Goal: Complete application form: Complete application form

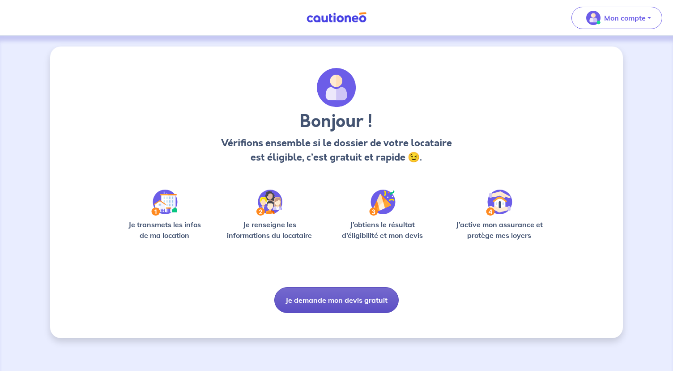
click at [338, 302] on button "Je demande mon devis gratuit" at bounding box center [336, 300] width 124 height 26
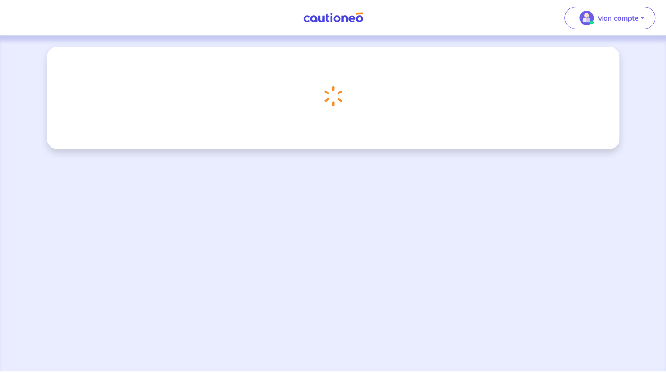
select select "FR"
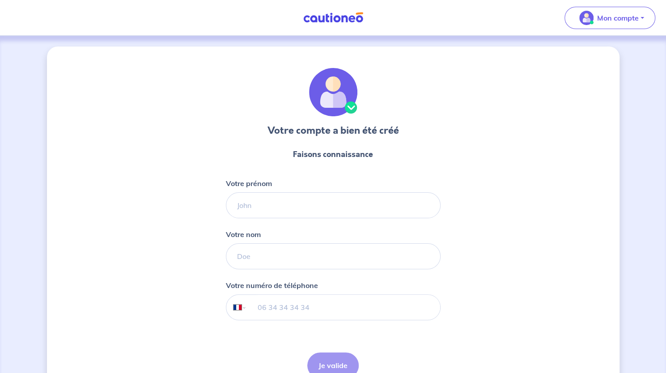
click at [310, 223] on form "Faisons connaissance Votre prénom Votre nom Votre numéro de téléphone Internati…" at bounding box center [333, 263] width 215 height 244
click at [322, 205] on input "Votre prénom" at bounding box center [333, 205] width 215 height 26
type input "[PERSON_NAME]"
type input "06 77 41 46 93"
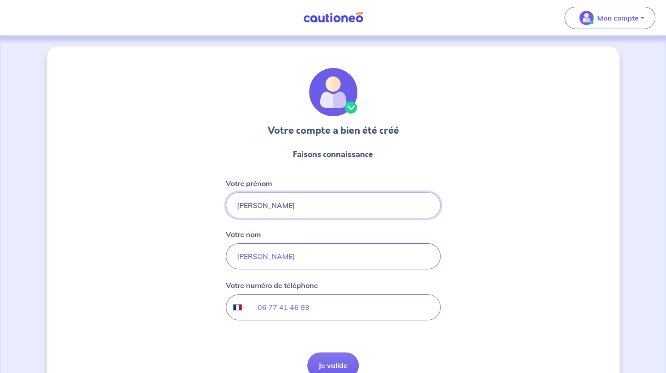
scroll to position [47, 0]
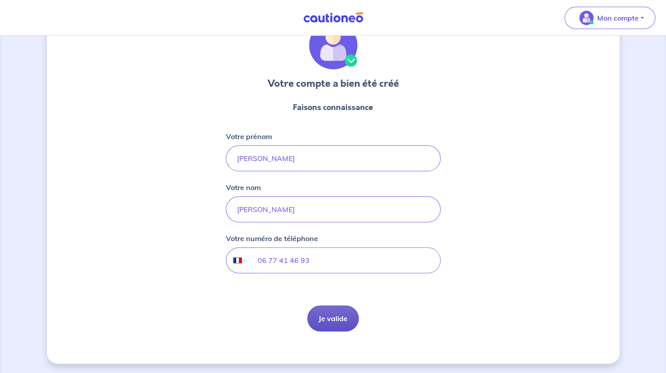
click at [326, 319] on button "Je valide" at bounding box center [332, 319] width 51 height 26
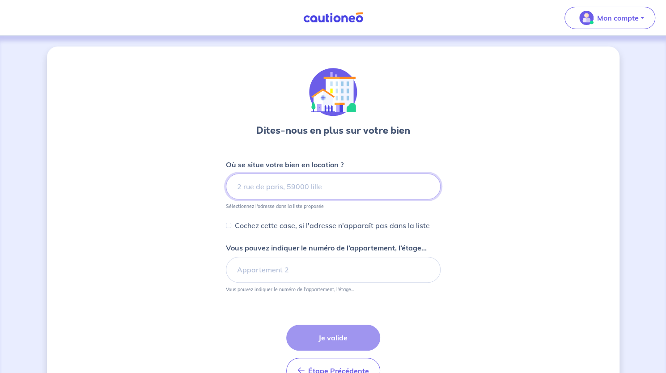
click at [318, 183] on input at bounding box center [333, 187] width 215 height 26
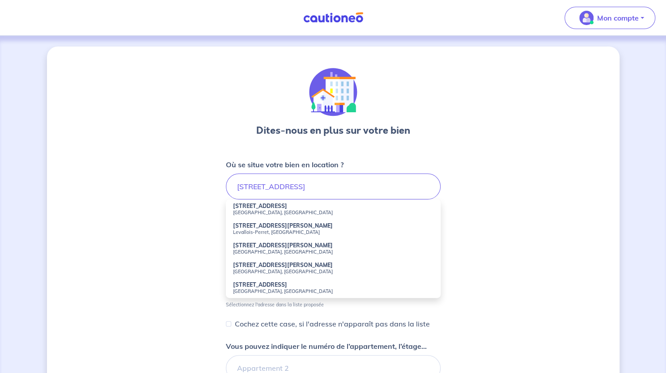
click at [294, 211] on small "[GEOGRAPHIC_DATA], [GEOGRAPHIC_DATA]" at bounding box center [333, 212] width 200 height 6
type input "[STREET_ADDRESS]"
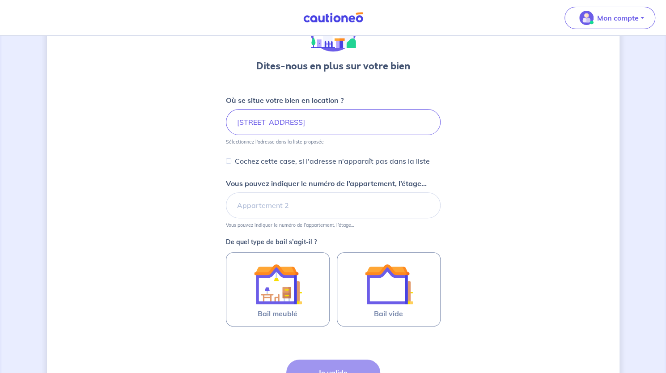
scroll to position [65, 0]
click at [292, 212] on input "Vous pouvez indiquer le numéro de l’appartement, l’étage..." at bounding box center [333, 205] width 215 height 26
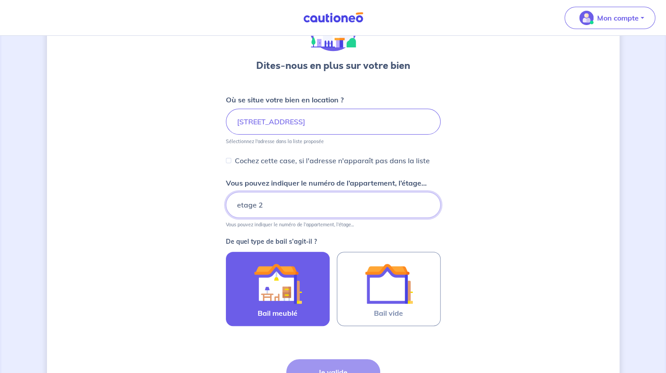
type input "etage 2"
click at [313, 301] on label "Bail meublé" at bounding box center [278, 289] width 104 height 74
click at [0, 0] on input "Bail meublé" at bounding box center [0, 0] width 0 height 0
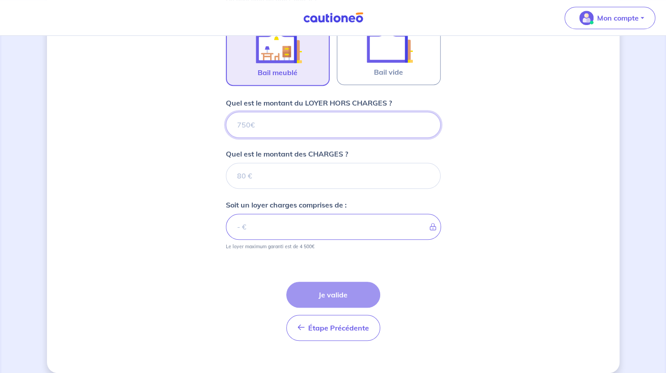
scroll to position [314, 0]
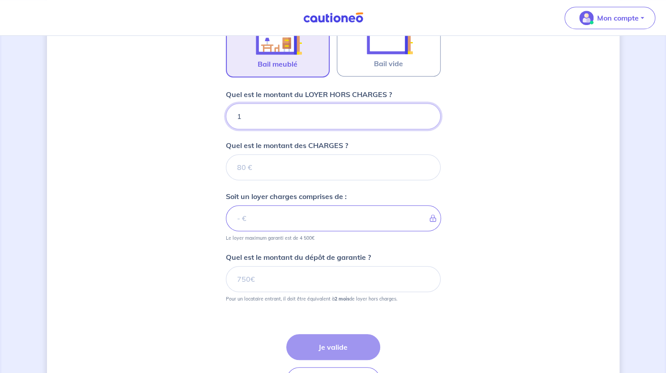
type input "14"
type input "140"
type input "1400"
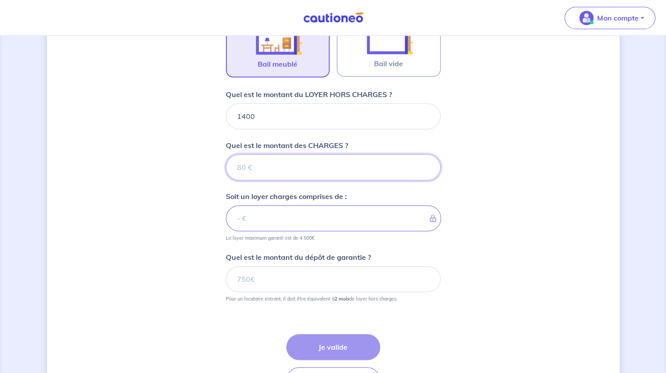
click at [330, 154] on input "Quel est le montant des CHARGES ?" at bounding box center [333, 167] width 215 height 26
type input "15"
type input "1401"
type input "150"
type input "1550"
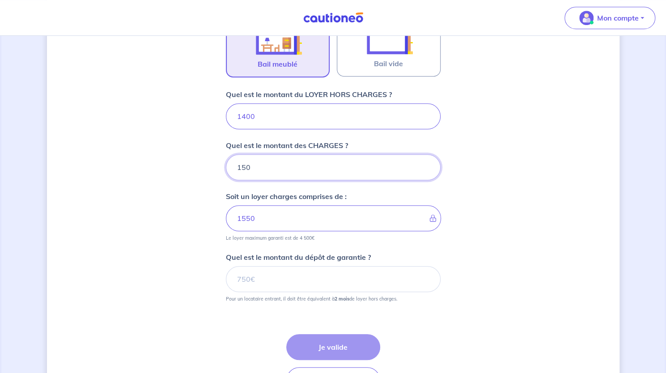
type input "150"
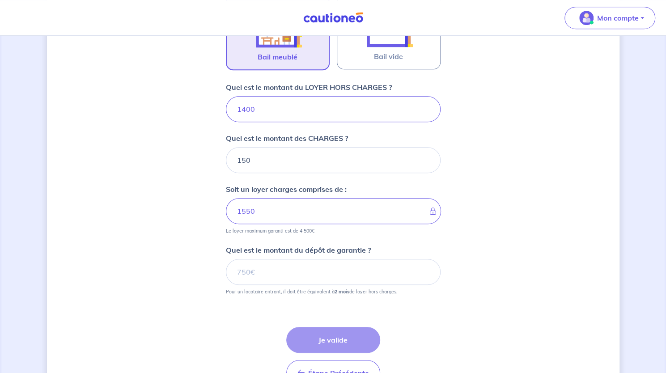
scroll to position [343, 0]
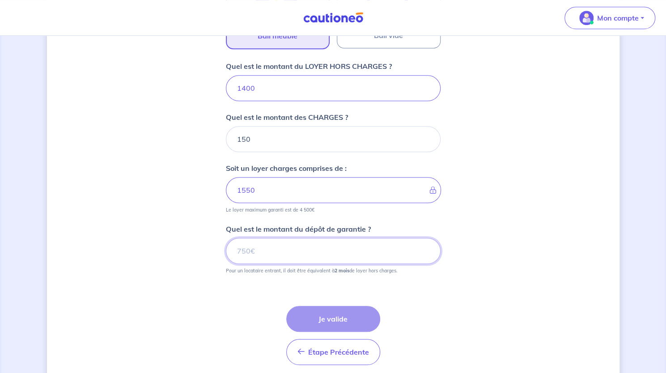
click at [298, 256] on input "Quel est le montant du dépôt de garantie ?" at bounding box center [333, 251] width 215 height 26
type input "2800"
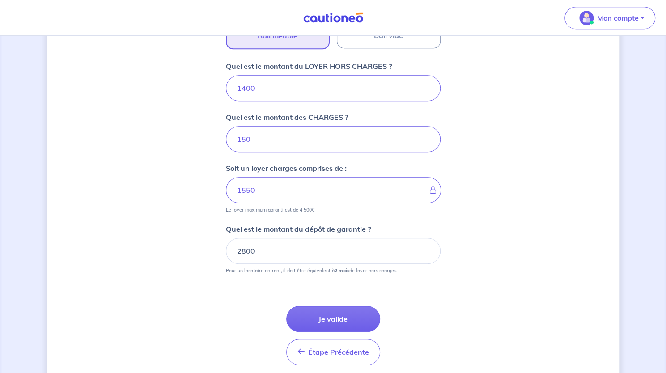
scroll to position [375, 0]
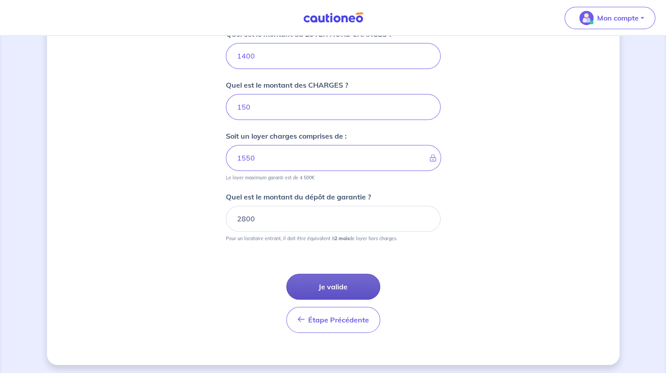
click at [318, 276] on button "Je valide" at bounding box center [333, 287] width 94 height 26
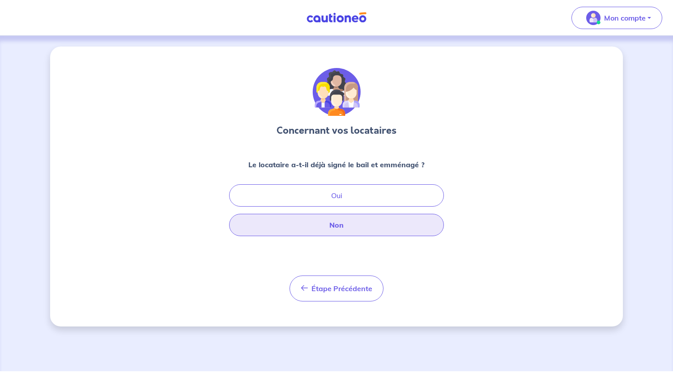
click at [305, 217] on button "Non" at bounding box center [336, 225] width 215 height 22
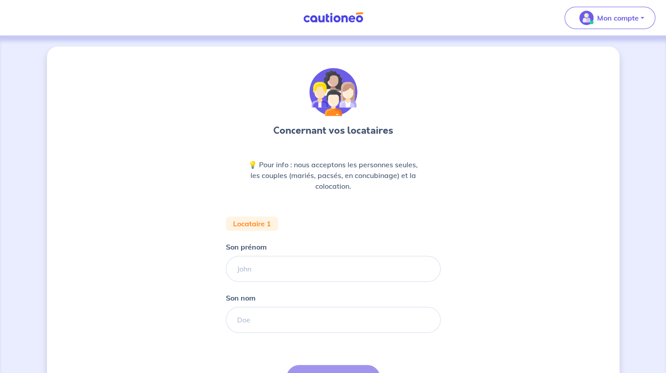
scroll to position [42, 0]
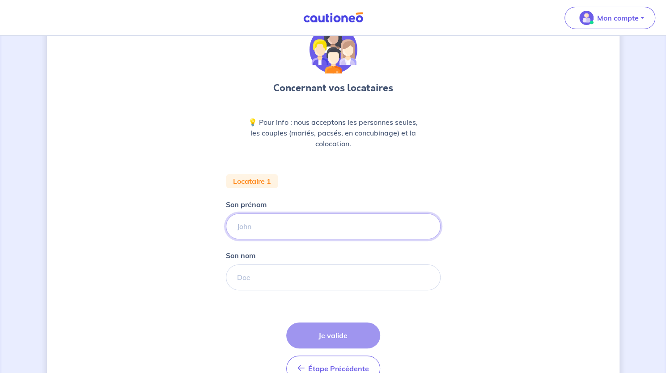
click at [305, 217] on input "Son prénom" at bounding box center [333, 226] width 215 height 26
type input "[PERSON_NAME]"
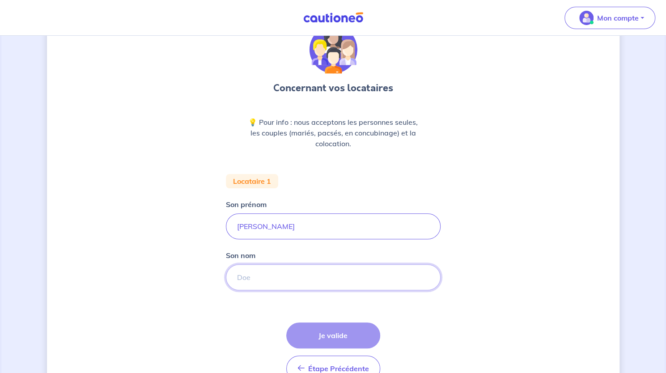
click at [301, 270] on input "Son nom" at bounding box center [333, 277] width 215 height 26
type input "[PERSON_NAME]"
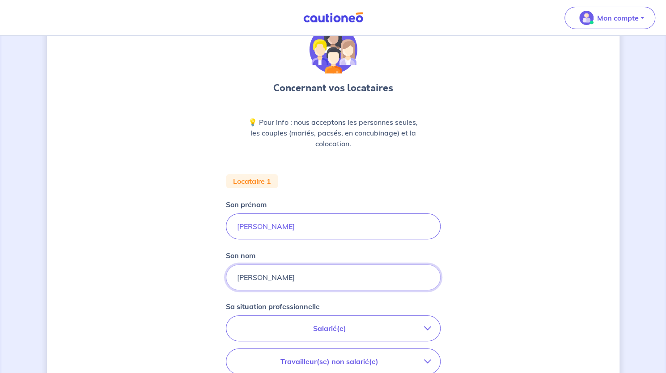
scroll to position [122, 0]
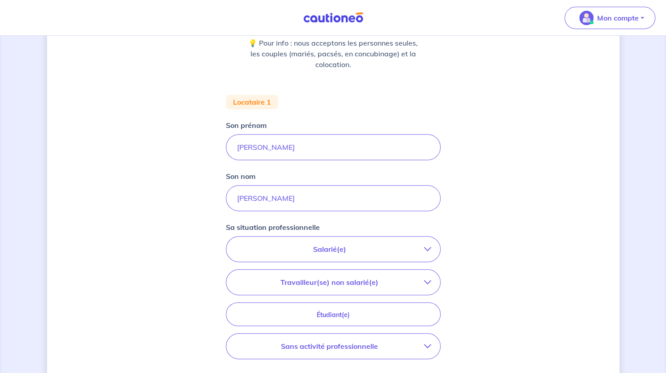
click at [350, 241] on button "Salarié(e)" at bounding box center [333, 249] width 214 height 25
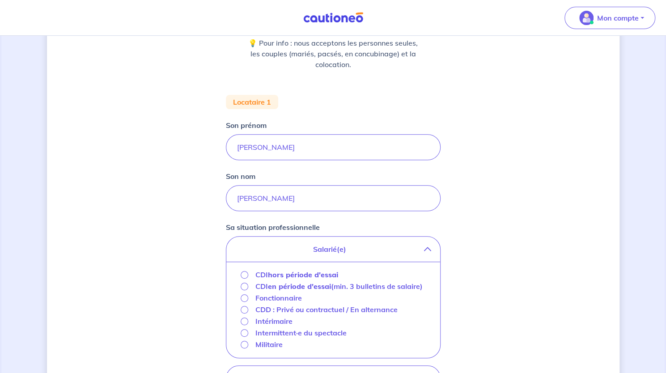
click at [344, 245] on p "Salarié(e)" at bounding box center [329, 249] width 189 height 11
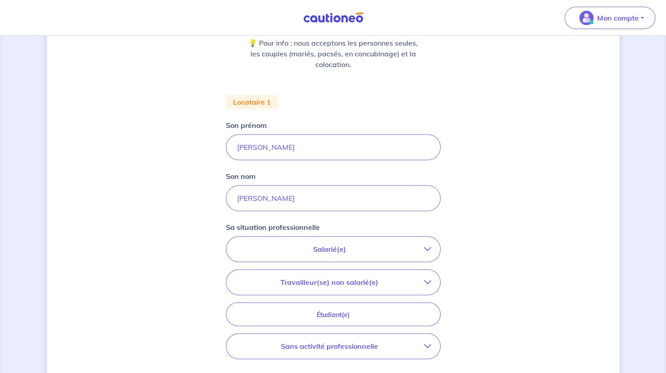
click at [358, 281] on p "Travailleur(se) non salarié(e)" at bounding box center [329, 282] width 189 height 11
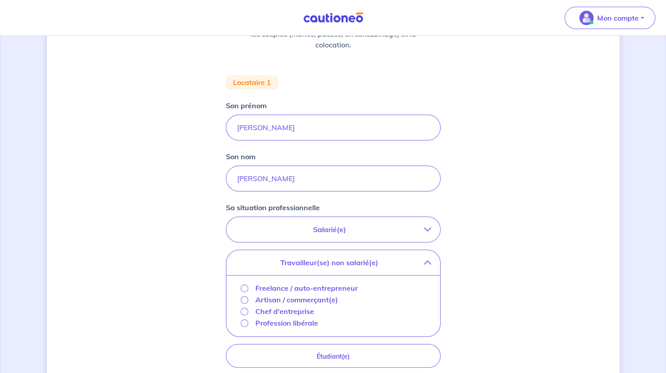
scroll to position [142, 0]
click at [360, 255] on button "Travailleur(se) non salarié(e)" at bounding box center [333, 262] width 214 height 25
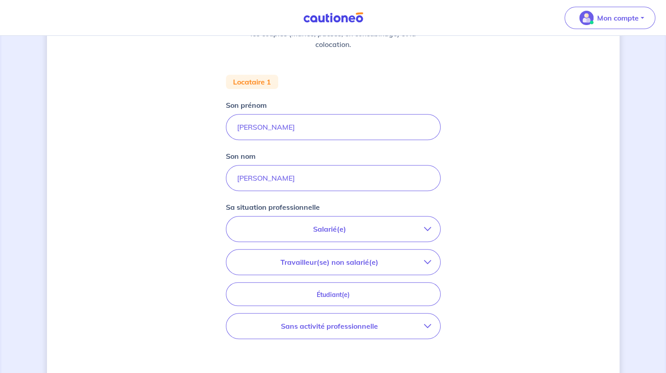
click at [348, 328] on p "Sans activité professionnelle" at bounding box center [329, 326] width 189 height 11
drag, startPoint x: 348, startPoint y: 328, endPoint x: 297, endPoint y: 241, distance: 100.9
click at [297, 241] on div "Salarié(e) CDI hors période d'essai CDI en période d'essai (min. 3 bulletins de…" at bounding box center [333, 296] width 215 height 161
click at [304, 234] on button "Salarié(e)" at bounding box center [333, 229] width 214 height 25
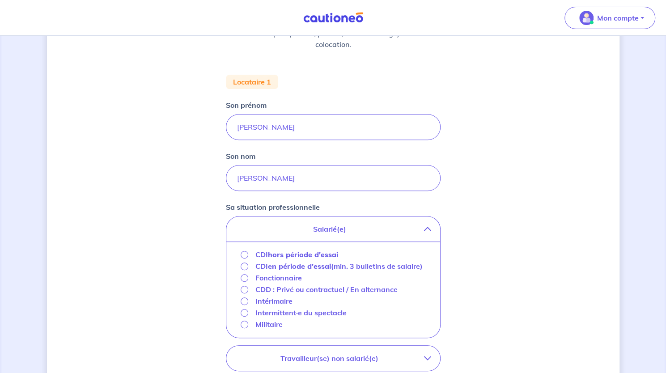
click at [268, 311] on p "Intermittent·e du spectacle" at bounding box center [300, 312] width 91 height 11
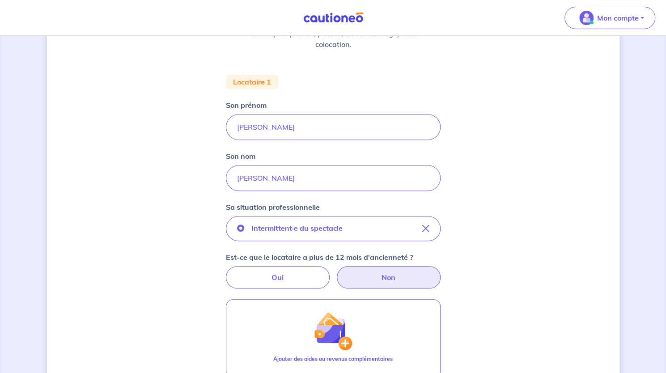
click at [366, 280] on label "Non" at bounding box center [389, 277] width 104 height 22
click at [336, 272] on input "Non" at bounding box center [333, 269] width 6 height 6
radio input "true"
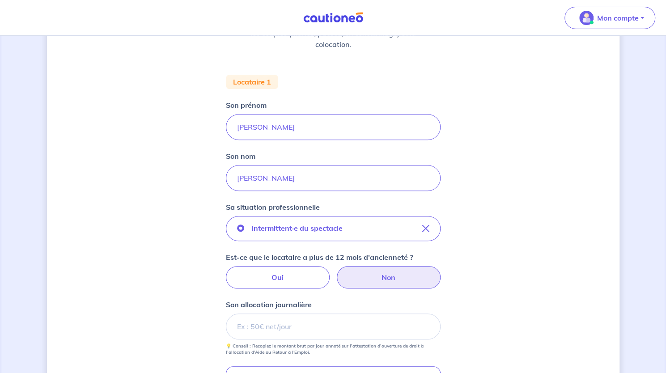
scroll to position [173, 0]
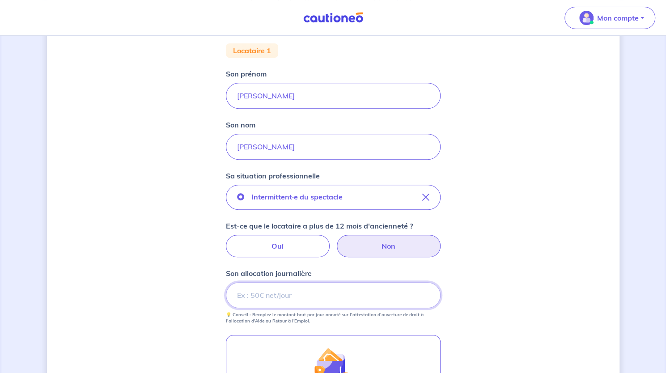
click at [352, 293] on input "Son allocation journalière" at bounding box center [333, 295] width 215 height 26
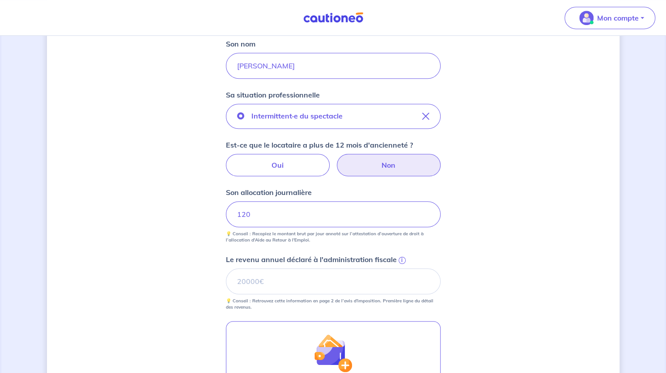
scroll to position [256, 0]
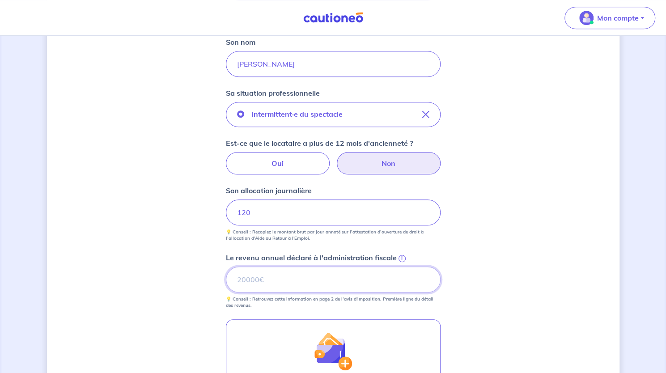
click at [352, 289] on input "Le revenu annuel déclaré à l'administration fiscale i" at bounding box center [333, 280] width 215 height 26
click at [399, 255] on span "i" at bounding box center [402, 258] width 7 height 7
click at [398, 267] on input "Le revenu annuel déclaré à l'administration fiscale i" at bounding box center [333, 280] width 215 height 26
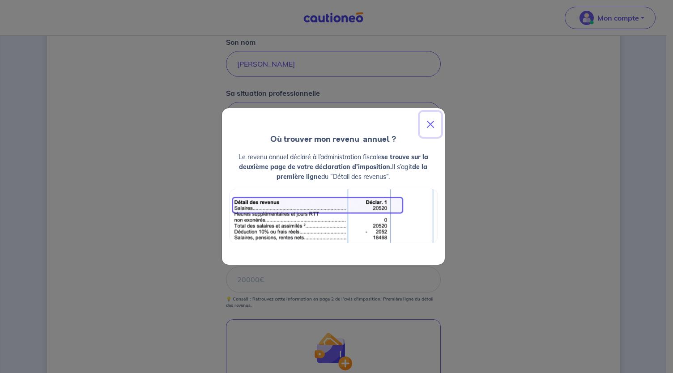
click at [431, 123] on button "Close" at bounding box center [430, 124] width 21 height 25
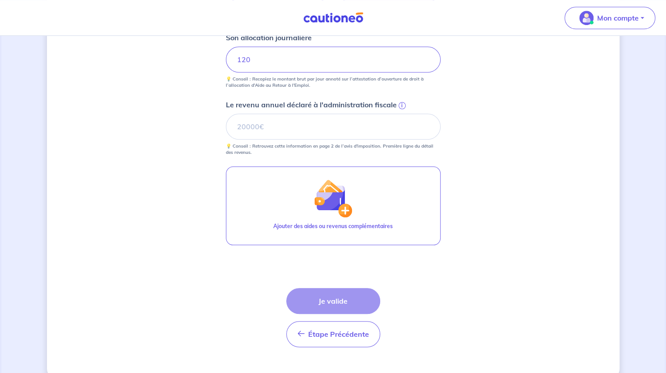
scroll to position [410, 0]
click at [340, 290] on div "Étape Précédente Précédent Je valide Je valide" at bounding box center [333, 316] width 94 height 59
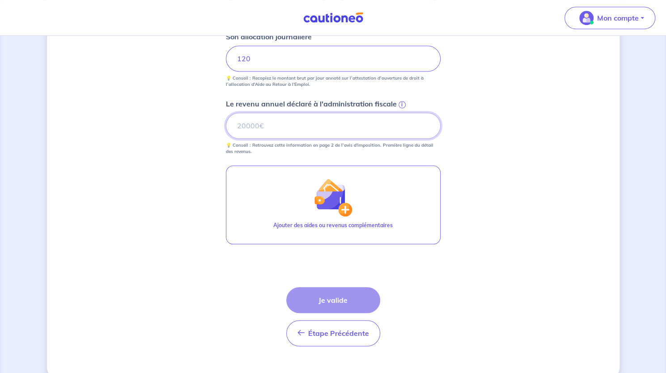
click at [344, 136] on input "Le revenu annuel déclaré à l'administration fiscale i" at bounding box center [333, 126] width 215 height 26
click at [424, 128] on input "0.99" at bounding box center [333, 126] width 215 height 26
click at [429, 128] on input "0.98" at bounding box center [333, 126] width 215 height 26
click at [424, 123] on input "0.99" at bounding box center [333, 126] width 215 height 26
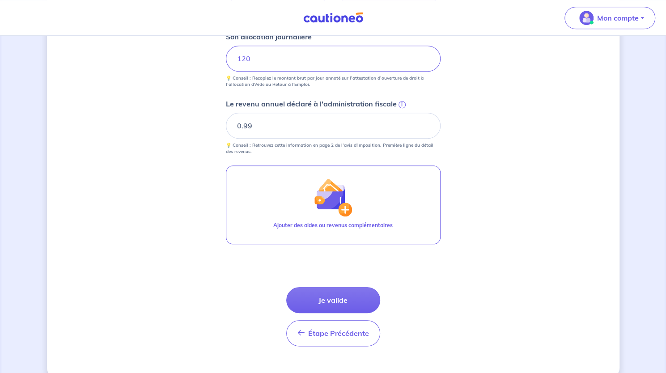
click at [397, 103] on div "i" at bounding box center [401, 103] width 9 height 9
click at [396, 113] on input "0.99" at bounding box center [333, 126] width 215 height 26
click at [399, 104] on span "i" at bounding box center [402, 104] width 7 height 7
click at [399, 113] on input "0.99" at bounding box center [333, 126] width 215 height 26
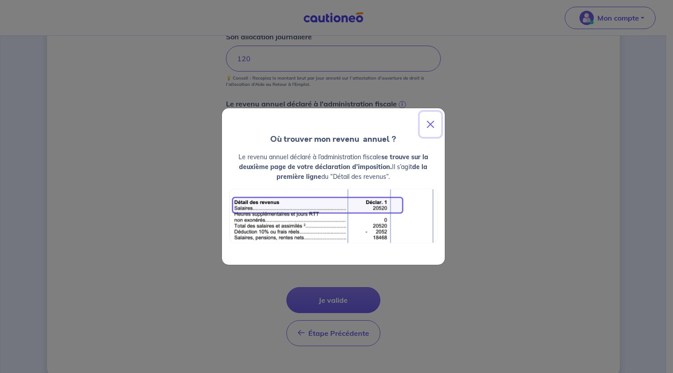
click at [433, 121] on button "Close" at bounding box center [430, 124] width 21 height 25
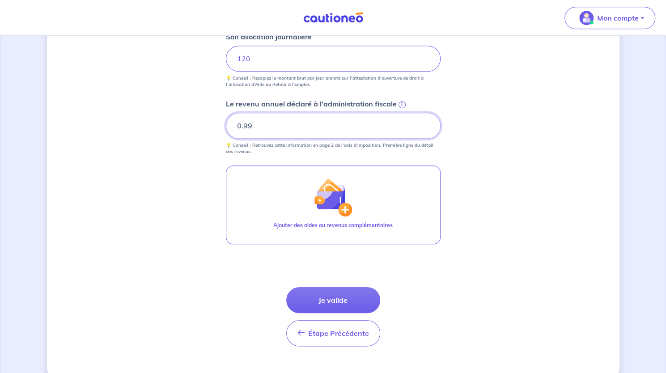
drag, startPoint x: 257, startPoint y: 127, endPoint x: 185, endPoint y: 116, distance: 72.8
click at [185, 116] on div "Concernant vos locataires 💡 Pour info : nous acceptons les personnes seules, le…" at bounding box center [333, 8] width 573 height 742
type input "15000"
click at [332, 288] on button "Je valide" at bounding box center [333, 300] width 94 height 26
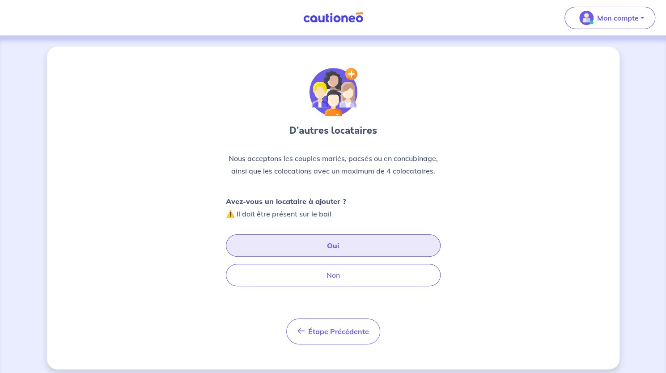
click at [359, 243] on button "Oui" at bounding box center [333, 245] width 215 height 22
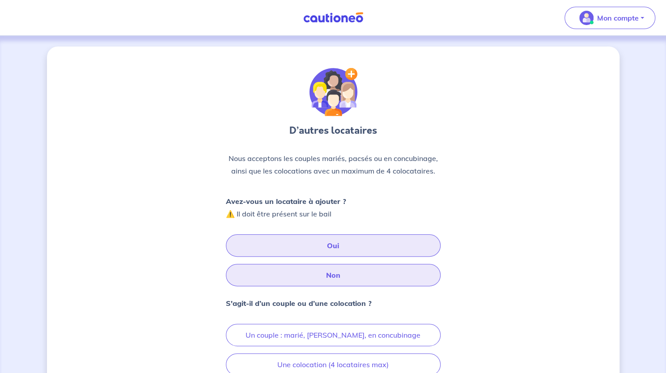
scroll to position [76, 0]
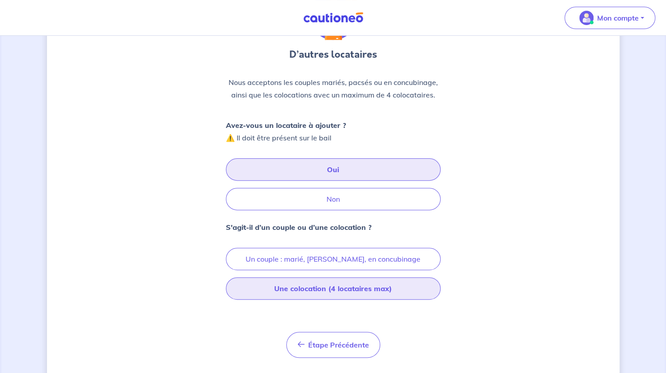
click at [299, 283] on button "Une colocation (4 locataires max)" at bounding box center [333, 288] width 215 height 22
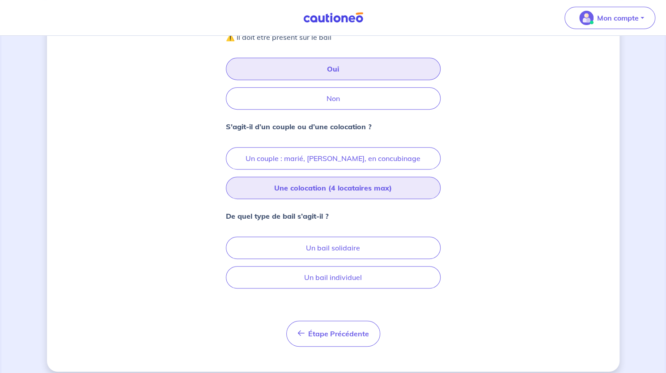
scroll to position [183, 0]
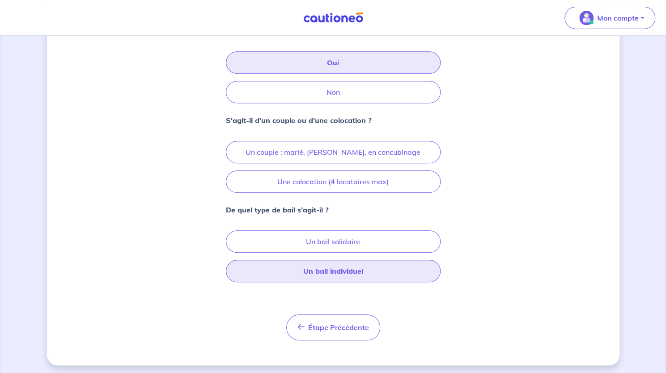
click at [305, 264] on button "Un bail individuel" at bounding box center [333, 271] width 215 height 22
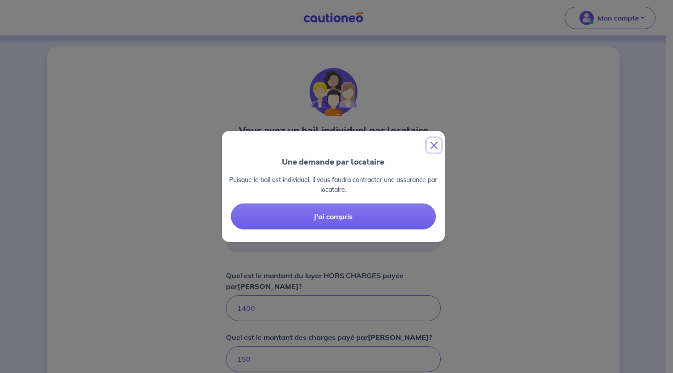
click at [435, 142] on button "Close" at bounding box center [434, 145] width 14 height 14
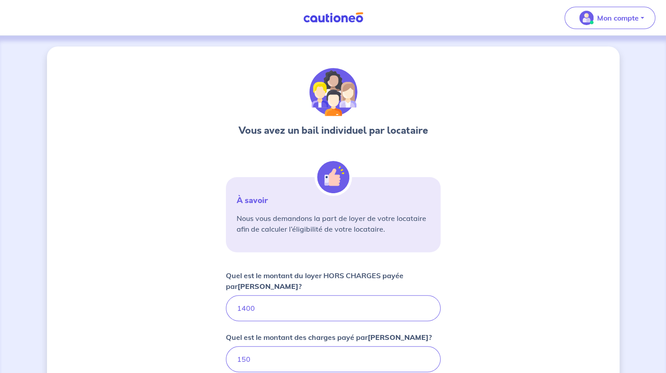
scroll to position [143, 0]
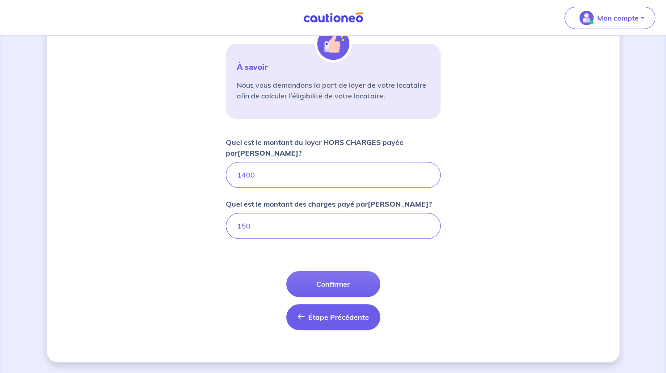
click at [324, 323] on button "Étape Précédente Précédent" at bounding box center [333, 317] width 94 height 26
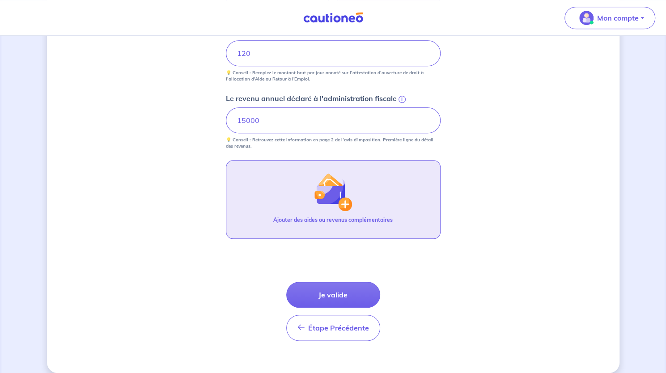
scroll to position [318, 0]
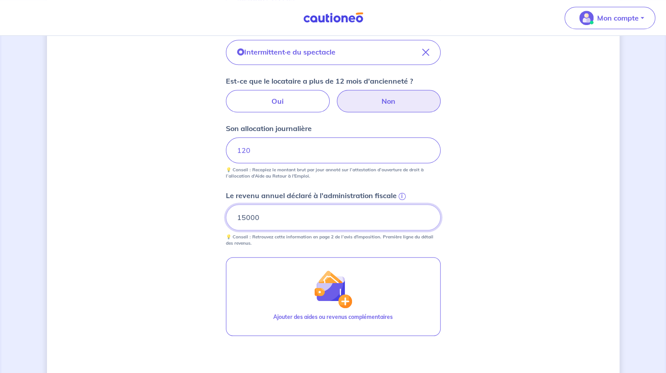
click at [327, 208] on input "15000" at bounding box center [333, 217] width 215 height 26
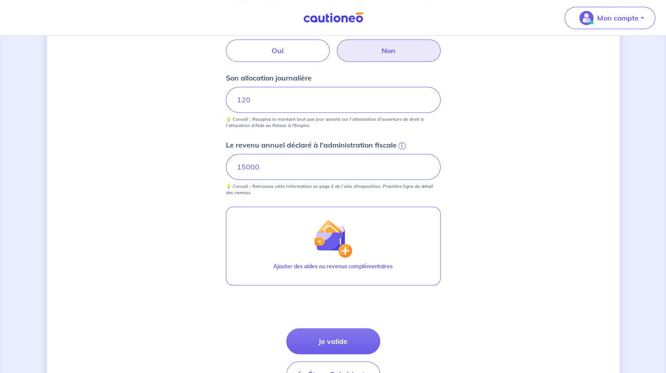
scroll to position [379, 0]
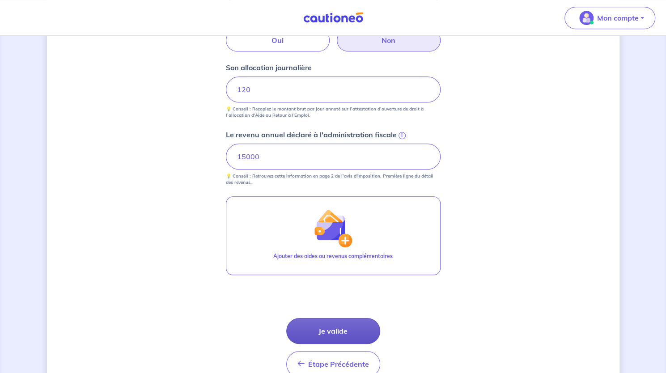
click at [314, 329] on button "Je valide" at bounding box center [333, 331] width 94 height 26
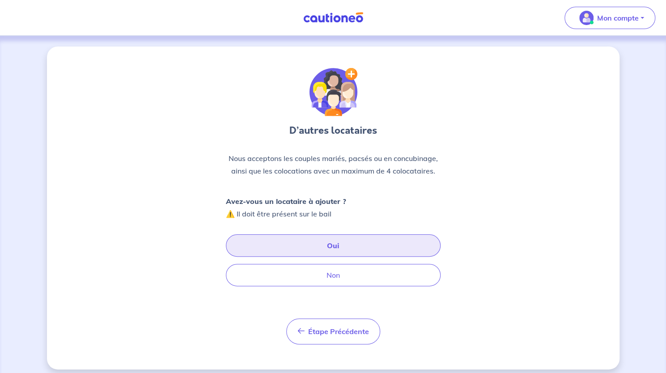
click at [315, 251] on button "Oui" at bounding box center [333, 245] width 215 height 22
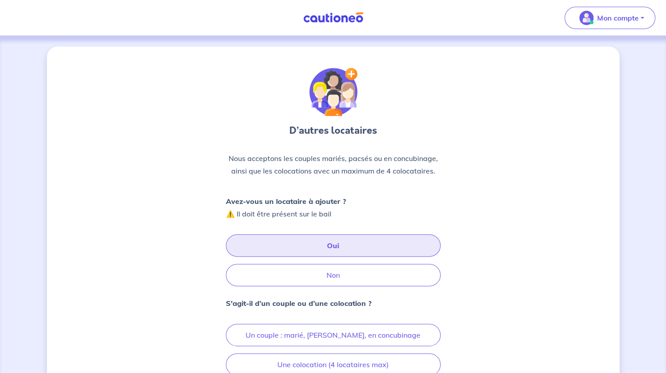
scroll to position [81, 0]
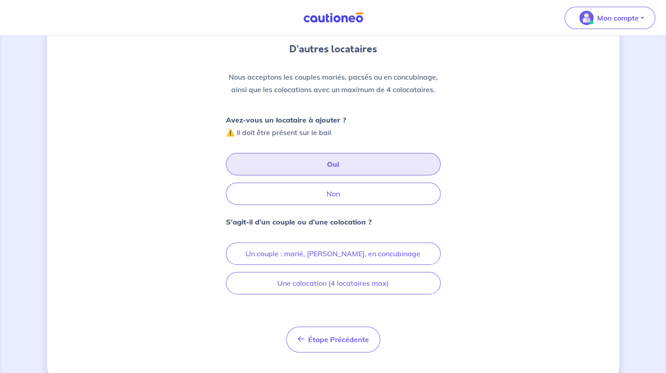
click at [315, 294] on div "D’autres locataires Nous acceptons les couples mariés, pacsés ou en concubinage…" at bounding box center [333, 170] width 215 height 366
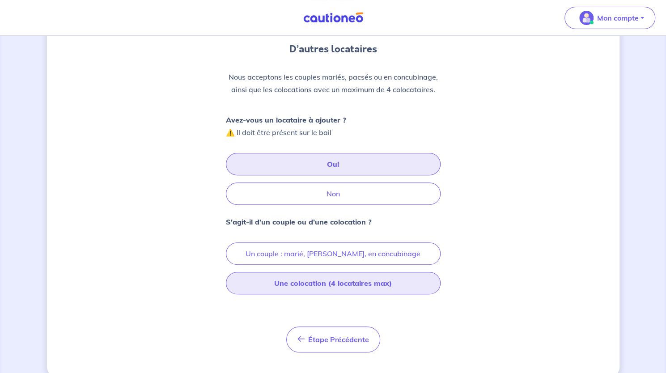
click at [317, 291] on button "Une colocation (4 locataires max)" at bounding box center [333, 283] width 215 height 22
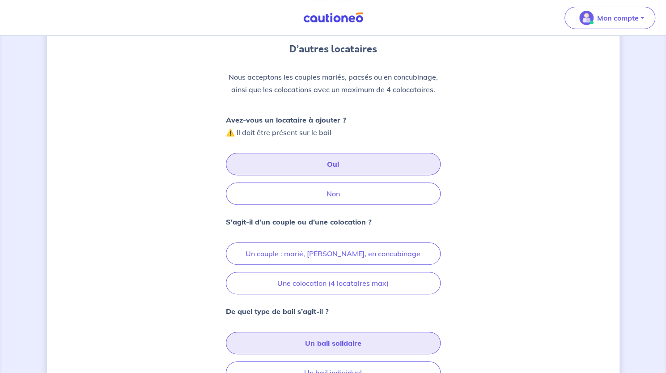
click at [319, 332] on button "Un bail solidaire" at bounding box center [333, 343] width 215 height 22
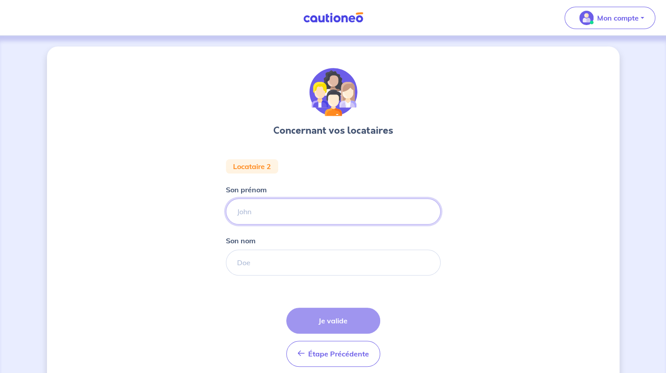
click at [319, 212] on input "Son prénom" at bounding box center [333, 212] width 215 height 26
type input "amelie"
click at [289, 259] on input "Son nom" at bounding box center [333, 263] width 215 height 26
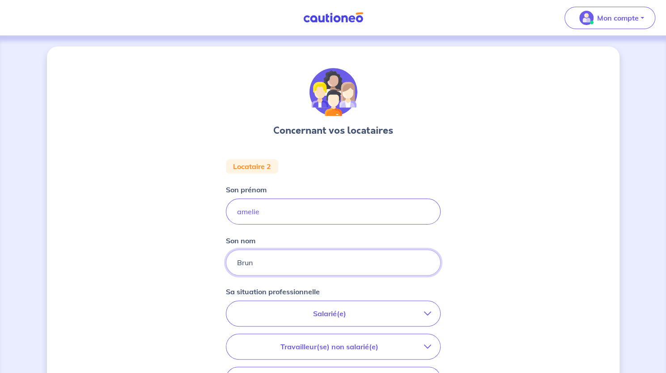
type input "Brun"
click at [299, 326] on div "Salarié(e) CDI hors période d'essai CDI en période d'essai (min. 3 bulletins de…" at bounding box center [333, 362] width 215 height 123
click at [311, 301] on button "Salarié(e)" at bounding box center [333, 313] width 214 height 25
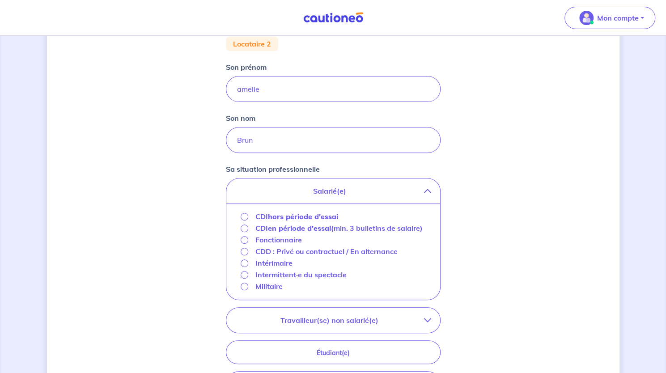
scroll to position [132, 0]
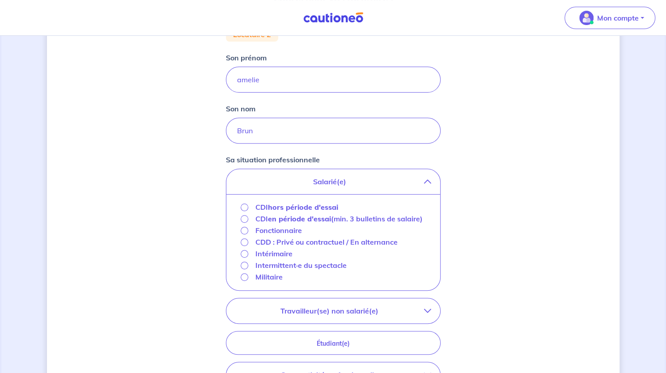
click at [307, 206] on strong "hors période d'essai" at bounding box center [303, 207] width 70 height 9
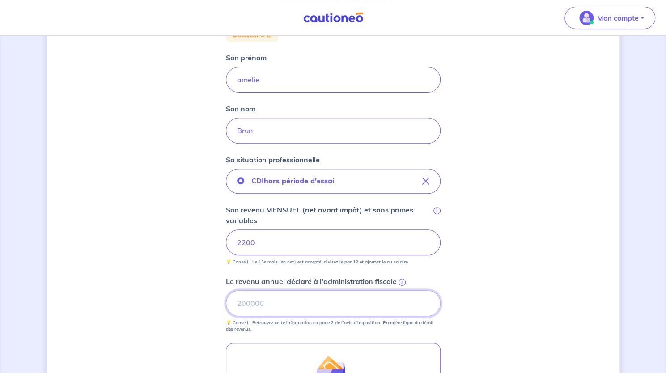
click at [317, 314] on input "Le revenu annuel déclaré à l'administration fiscale i" at bounding box center [333, 303] width 215 height 26
type input "26400"
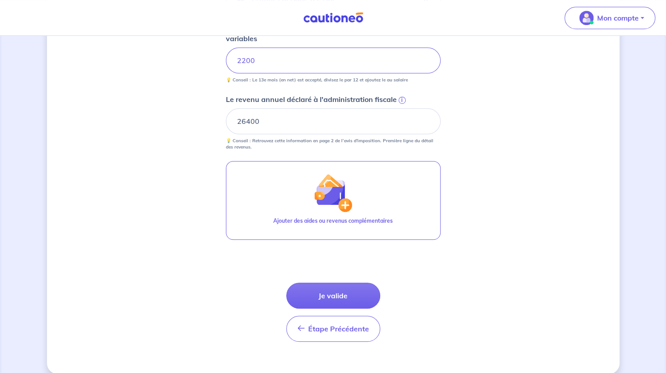
scroll to position [323, 0]
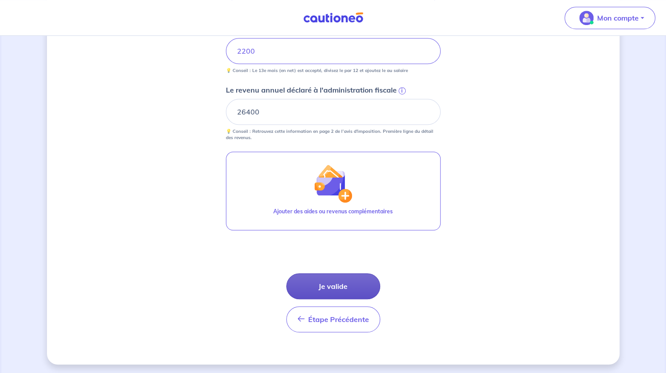
click at [320, 284] on button "Je valide" at bounding box center [333, 286] width 94 height 26
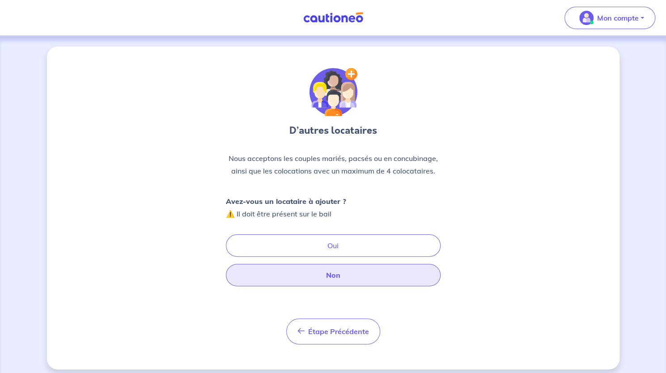
click at [320, 284] on button "Non" at bounding box center [333, 275] width 215 height 22
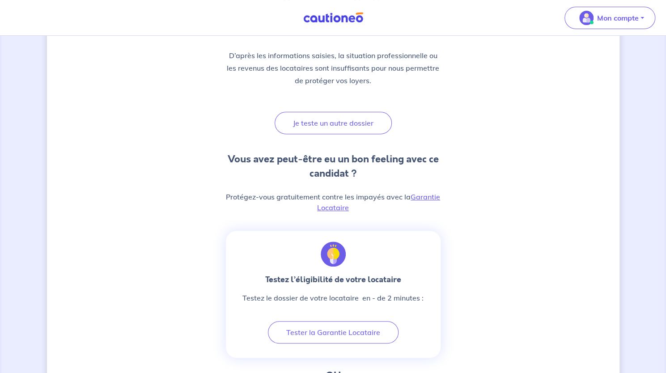
scroll to position [128, 0]
click at [332, 204] on link "Garantie Locataire" at bounding box center [378, 202] width 123 height 20
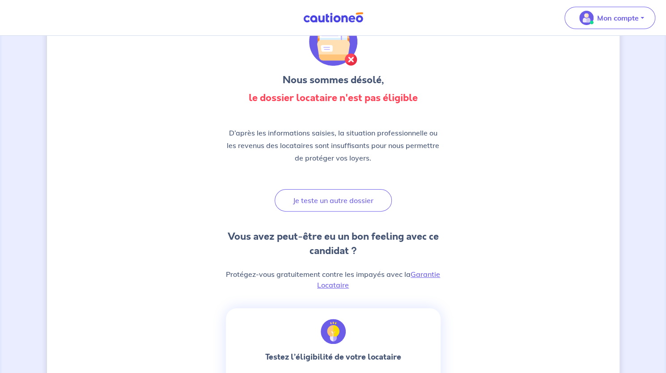
scroll to position [0, 0]
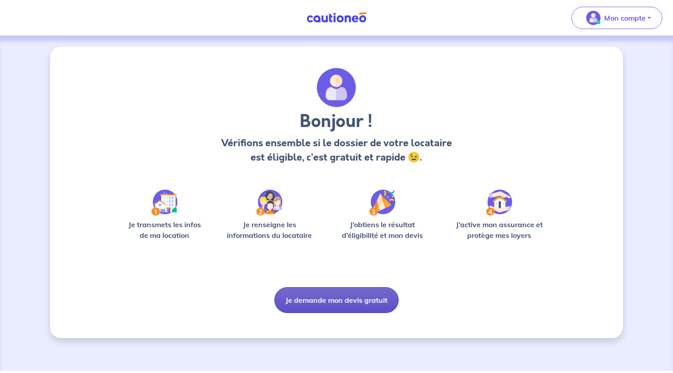
click at [377, 294] on button "Je demande mon devis gratuit" at bounding box center [336, 300] width 124 height 26
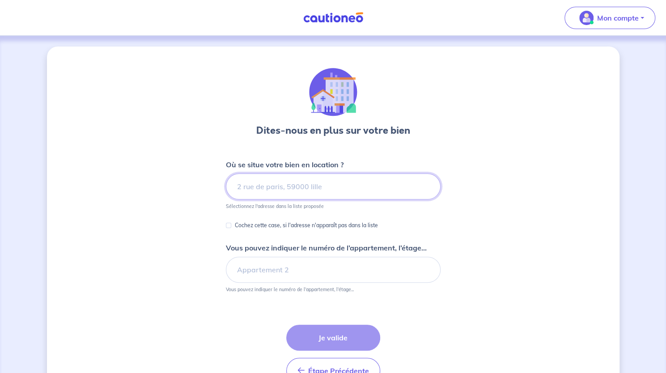
click at [359, 190] on input at bounding box center [333, 187] width 215 height 26
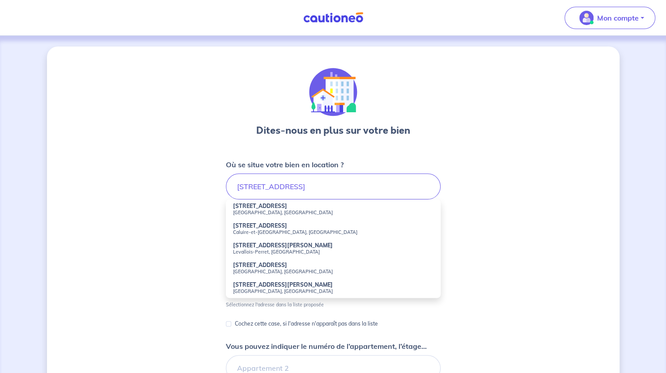
click at [340, 200] on li "[STREET_ADDRESS]" at bounding box center [333, 210] width 215 height 20
type input "[STREET_ADDRESS]"
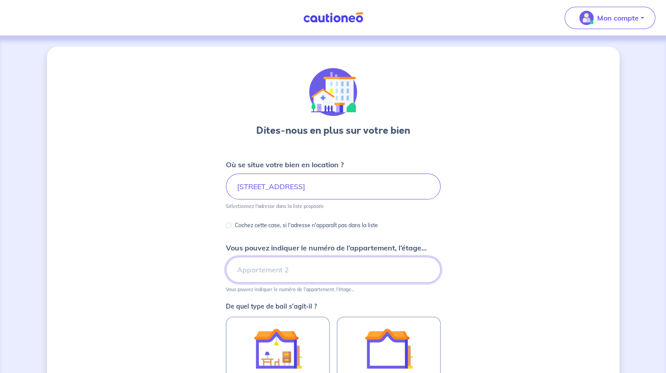
click at [307, 267] on input "Vous pouvez indiquer le numéro de l’appartement, l’étage..." at bounding box center [333, 270] width 215 height 26
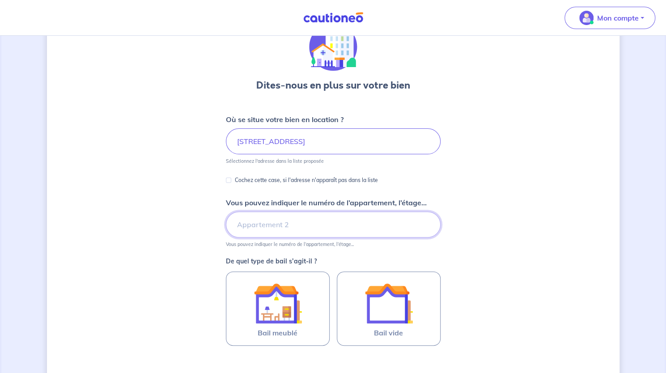
click at [310, 231] on input "Vous pouvez indiquer le numéro de l’appartement, l’étage..." at bounding box center [333, 225] width 215 height 26
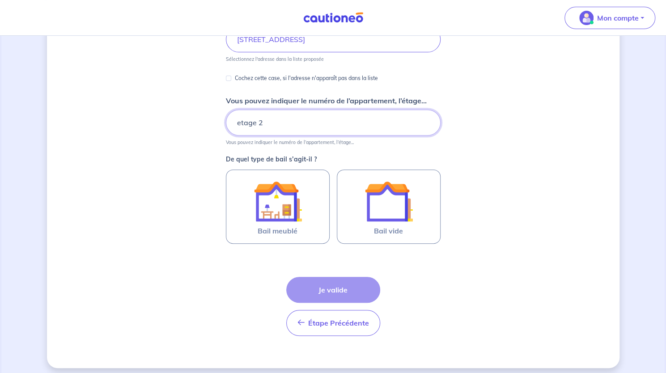
scroll to position [150, 0]
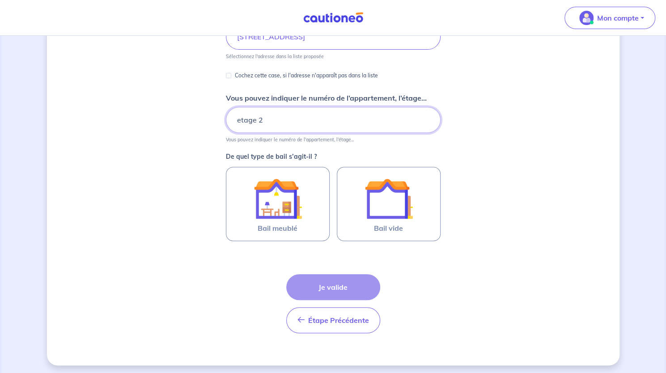
type input "etage 2"
click at [310, 231] on label "Bail meublé" at bounding box center [278, 204] width 104 height 74
click at [0, 0] on input "Bail meublé" at bounding box center [0, 0] width 0 height 0
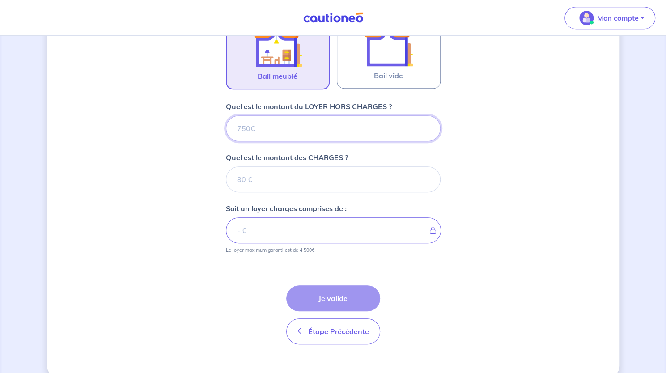
scroll to position [314, 0]
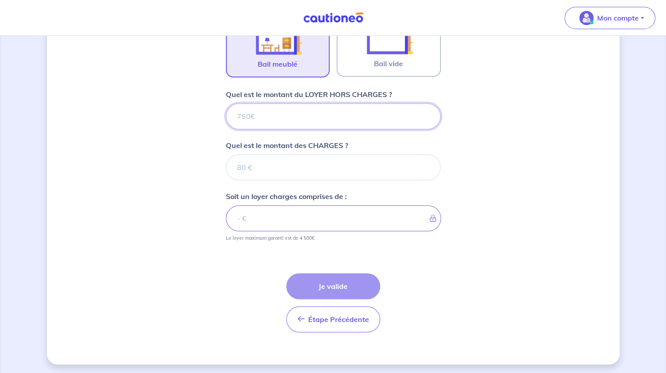
click at [315, 122] on input "Quel est le montant du LOYER HORS CHARGES ?" at bounding box center [333, 116] width 215 height 26
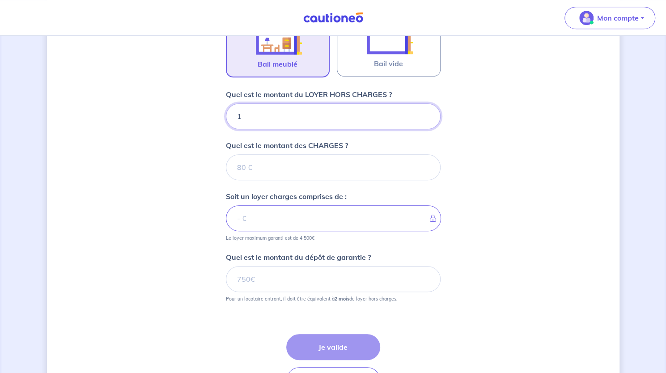
type input "14"
type input "140"
type input "1400"
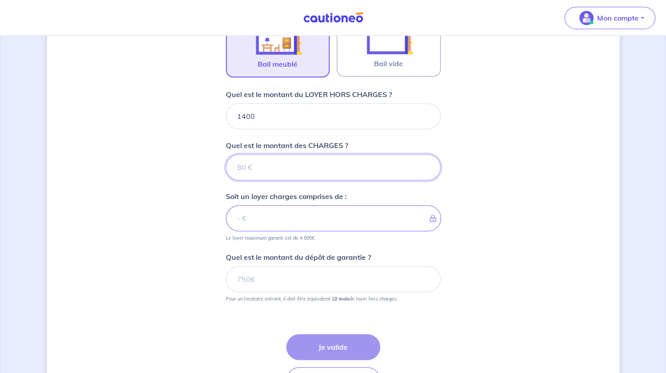
click at [297, 163] on input "Quel est le montant des CHARGES ?" at bounding box center [333, 167] width 215 height 26
type input "1"
type input "1401"
type input "150"
type input "1550"
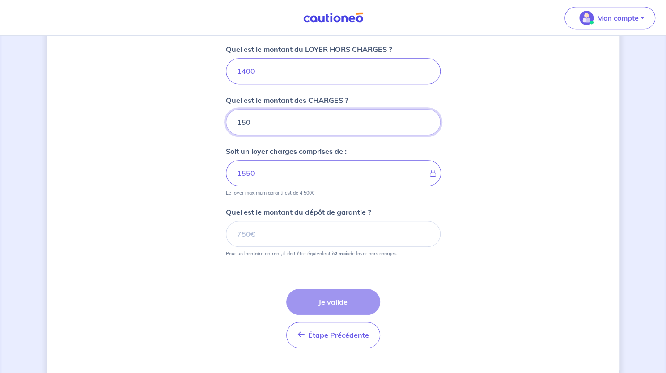
scroll to position [360, 0]
type input "150"
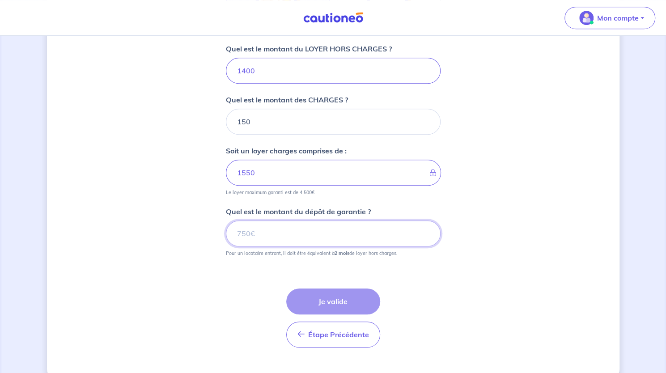
click at [294, 221] on input "Quel est le montant du dépôt de garantie ?" at bounding box center [333, 234] width 215 height 26
type input "2800"
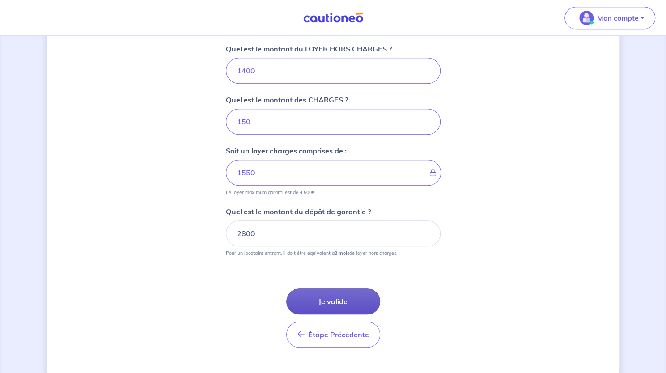
click at [342, 305] on button "Je valide" at bounding box center [333, 302] width 94 height 26
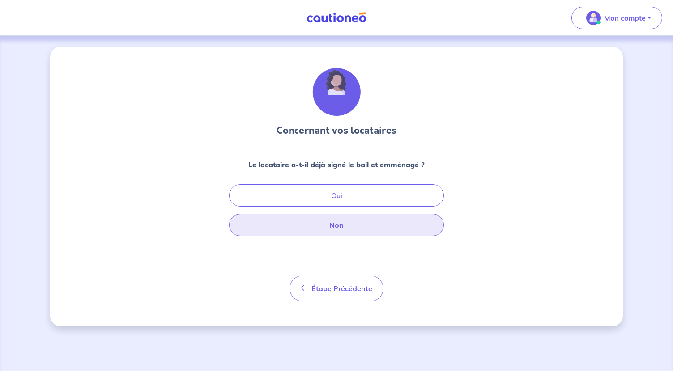
click at [327, 217] on button "Non" at bounding box center [336, 225] width 215 height 22
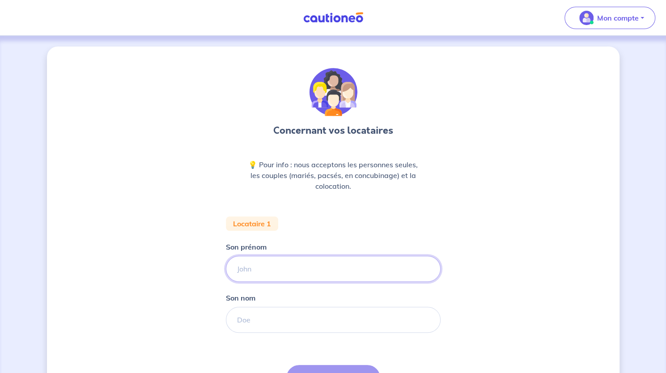
click at [289, 267] on input "Son prénom" at bounding box center [333, 269] width 215 height 26
type input "[PERSON_NAME]"
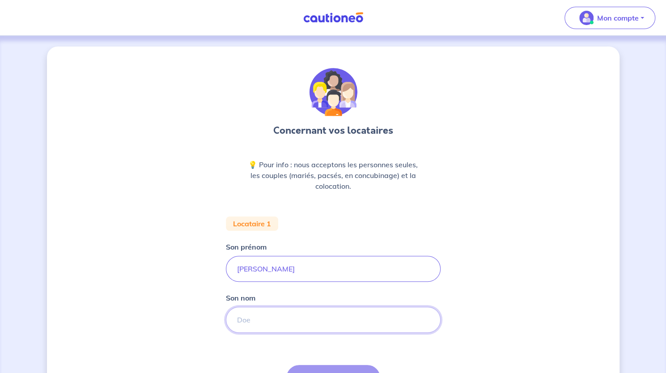
click at [288, 315] on input "Son nom" at bounding box center [333, 320] width 215 height 26
type input "[PERSON_NAME]"
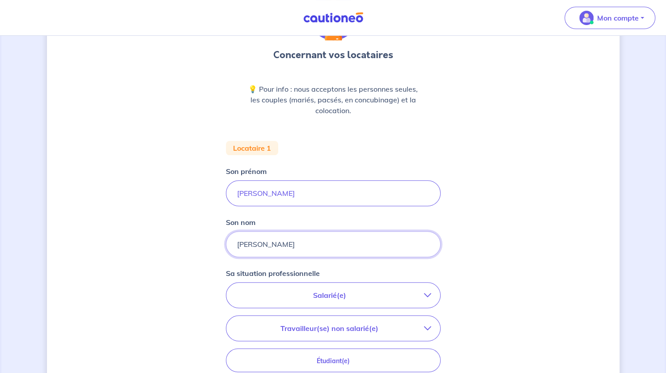
scroll to position [76, 0]
click at [329, 313] on div "Salarié(e) CDI hors période d'essai CDI en période d'essai (min. 3 bulletins de…" at bounding box center [333, 343] width 215 height 123
click at [340, 290] on p "Salarié(e)" at bounding box center [329, 294] width 189 height 11
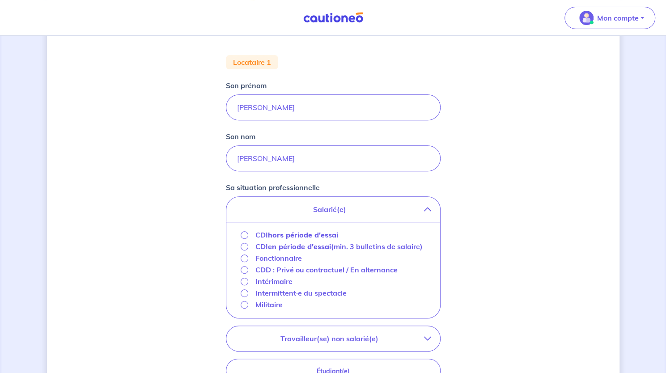
scroll to position [166, 0]
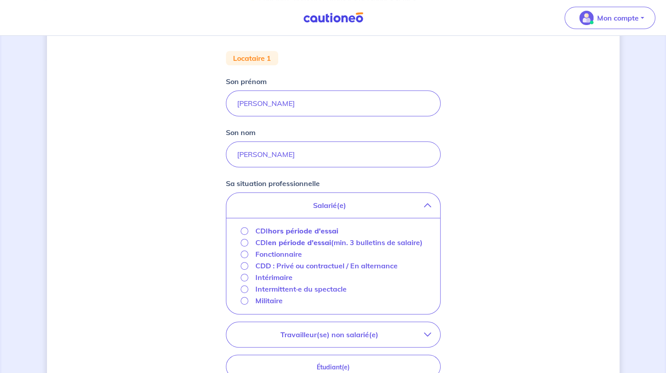
click at [289, 289] on p "Intermittent·e du spectacle" at bounding box center [300, 289] width 91 height 11
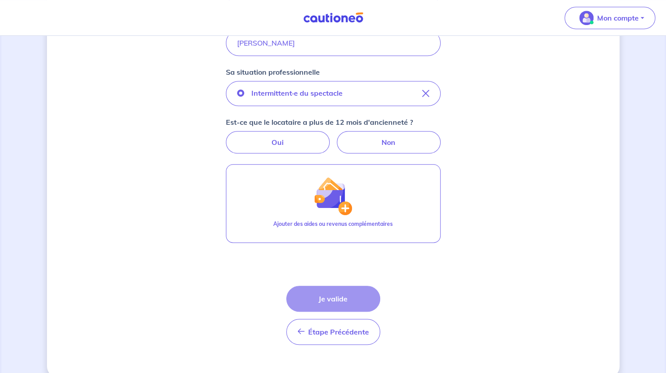
scroll to position [277, 0]
click at [365, 137] on label "Non" at bounding box center [389, 142] width 104 height 22
click at [336, 136] on input "Non" at bounding box center [333, 134] width 6 height 6
radio input "true"
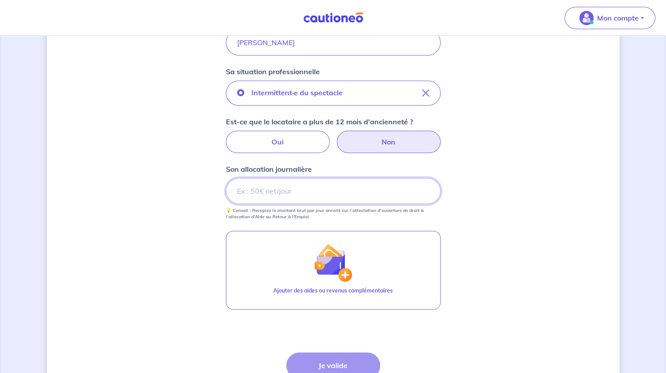
click at [336, 183] on input "Son allocation journalière" at bounding box center [333, 191] width 215 height 26
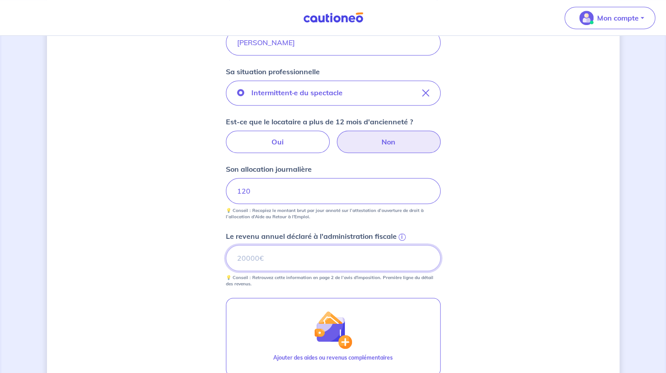
click at [332, 260] on input "Le revenu annuel déclaré à l'administration fiscale i" at bounding box center [333, 258] width 215 height 26
click at [373, 199] on input "120" at bounding box center [333, 191] width 215 height 26
click at [289, 237] on p "Le revenu annuel déclaré à l'administration fiscale" at bounding box center [311, 236] width 171 height 11
click at [289, 245] on input "Le revenu annuel déclaré à l'administration fiscale i" at bounding box center [333, 258] width 215 height 26
type input "28800"
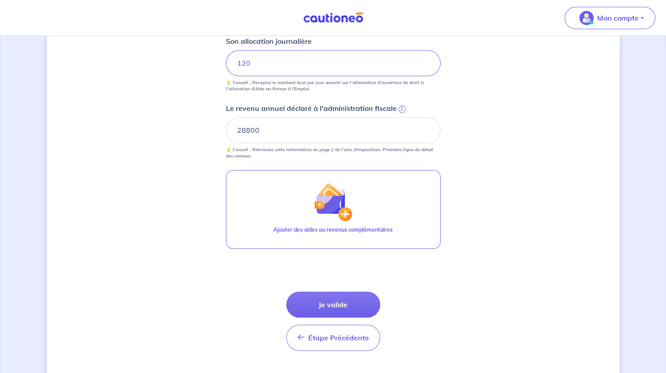
scroll to position [407, 0]
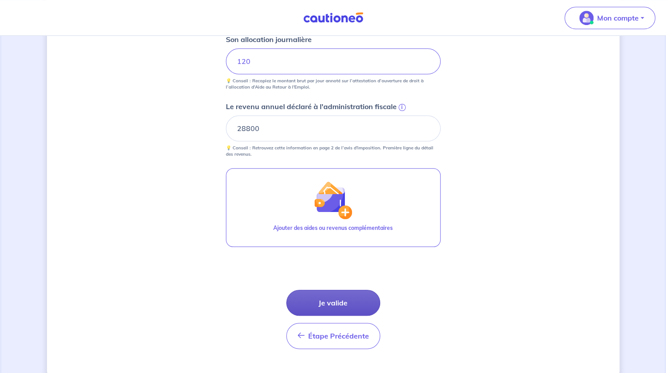
click at [309, 293] on button "Je valide" at bounding box center [333, 303] width 94 height 26
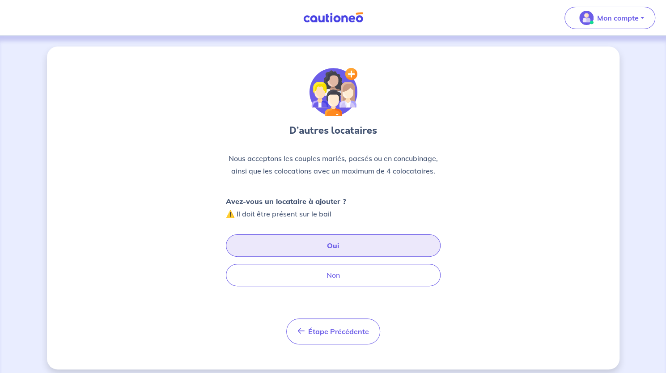
click at [321, 239] on button "Oui" at bounding box center [333, 245] width 215 height 22
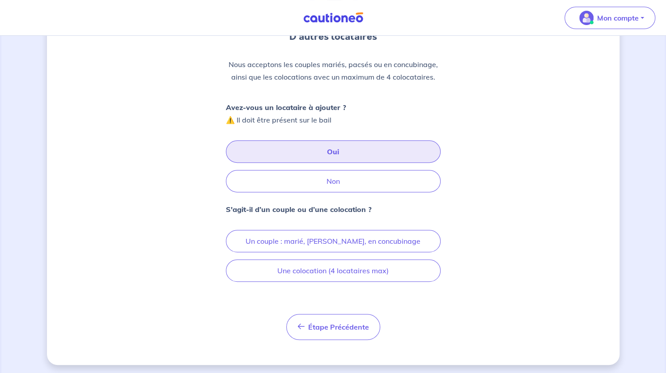
scroll to position [95, 0]
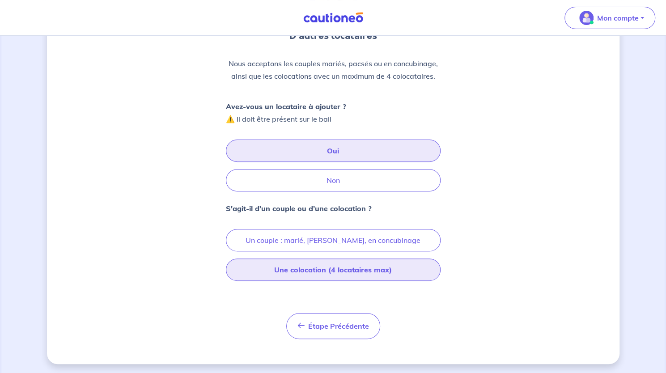
click at [321, 265] on button "Une colocation (4 locataires max)" at bounding box center [333, 270] width 215 height 22
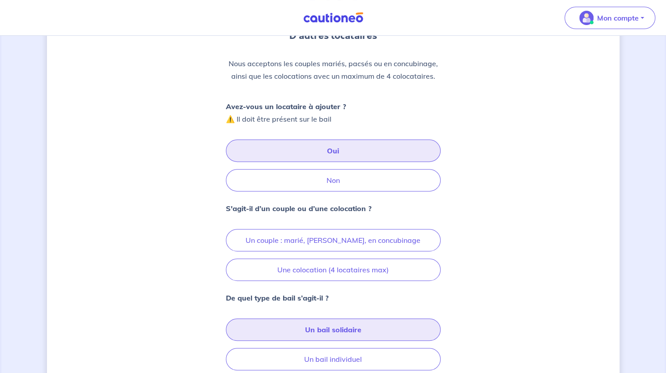
click at [327, 324] on button "Un bail solidaire" at bounding box center [333, 330] width 215 height 22
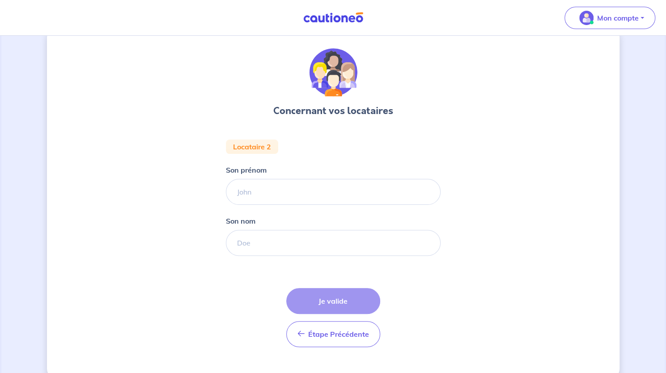
scroll to position [31, 0]
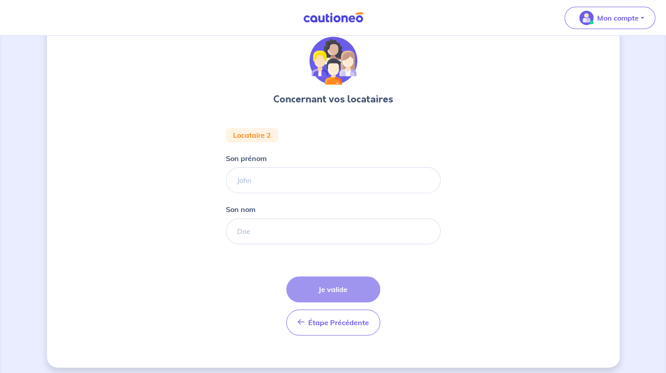
click at [318, 166] on div "Son prénom" at bounding box center [333, 173] width 215 height 40
click at [315, 178] on input "Son prénom" at bounding box center [333, 180] width 215 height 26
type input "amelie"
click at [311, 232] on input "Son nom" at bounding box center [333, 231] width 215 height 26
type input "Brun"
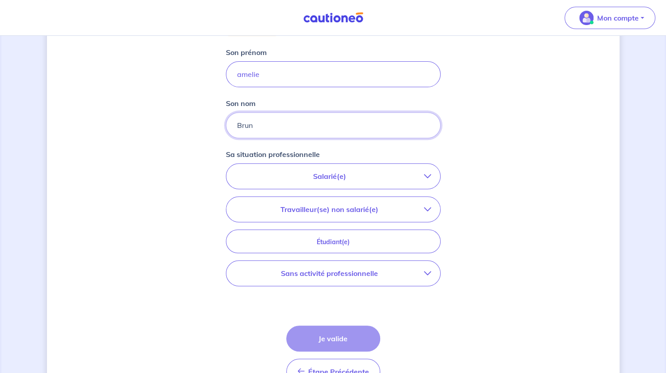
scroll to position [138, 0]
click at [328, 280] on button "Sans activité professionnelle" at bounding box center [333, 272] width 214 height 25
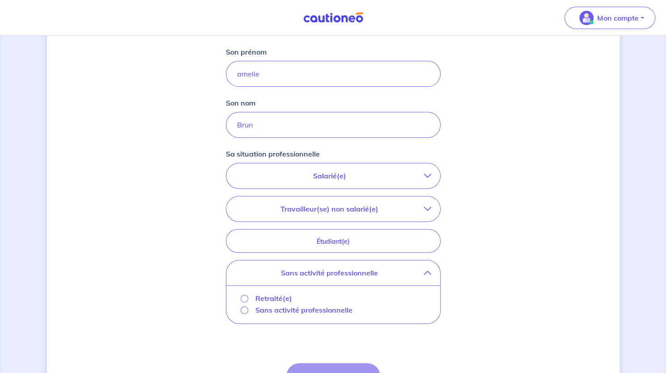
click at [325, 187] on button "Salarié(e)" at bounding box center [333, 175] width 214 height 25
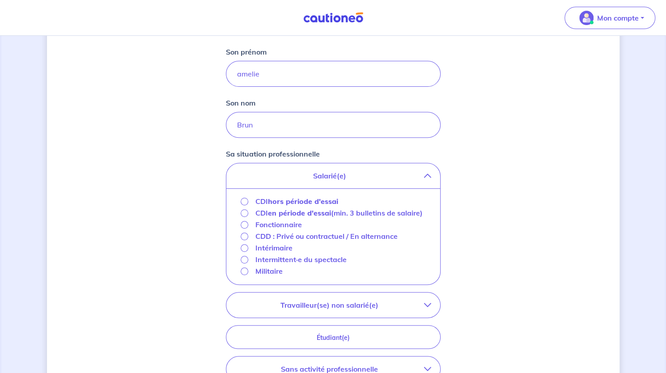
click at [317, 214] on strong "en période d'essai" at bounding box center [299, 212] width 63 height 9
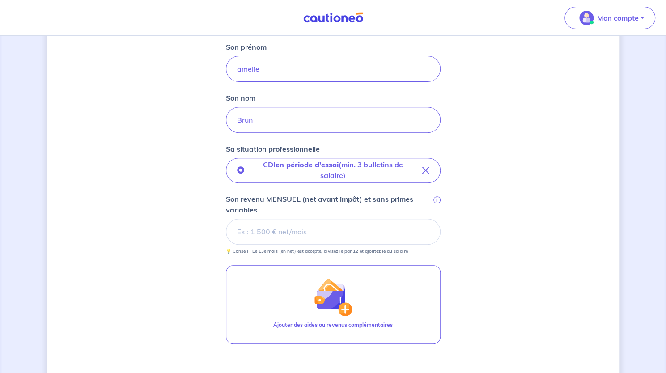
scroll to position [143, 0]
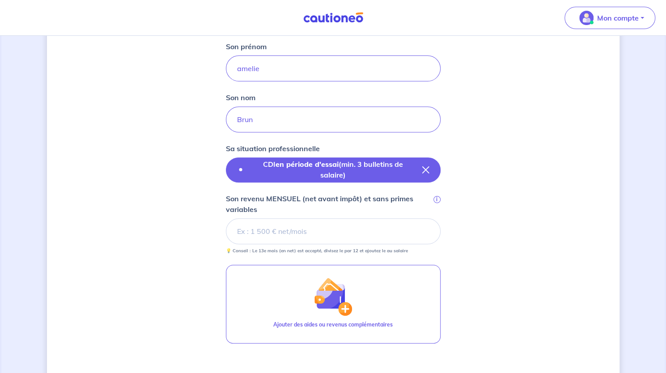
click at [334, 171] on p "CDI en période d'essai (min. 3 bulletins de salaire)" at bounding box center [333, 169] width 164 height 21
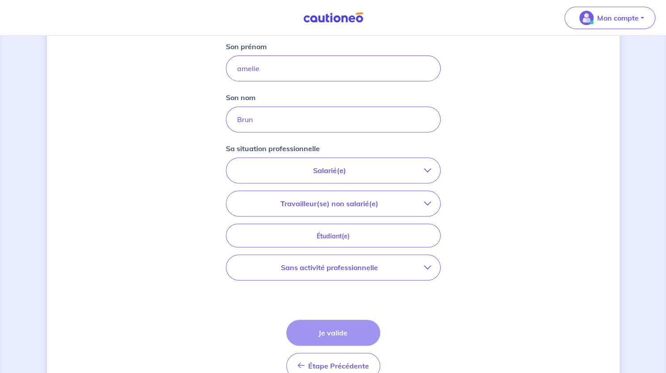
click at [334, 171] on p "Salarié(e)" at bounding box center [329, 170] width 189 height 11
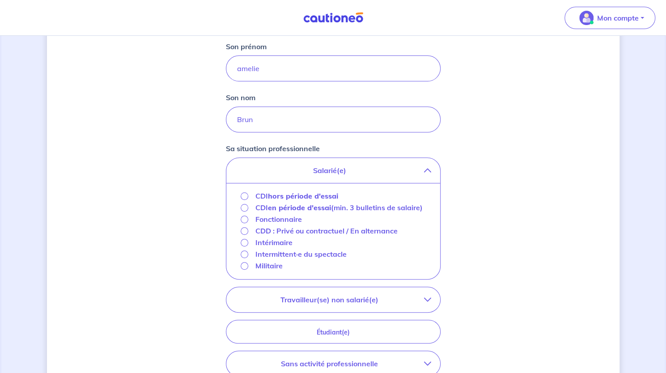
click at [333, 192] on strong "hors période d'essai" at bounding box center [303, 195] width 70 height 9
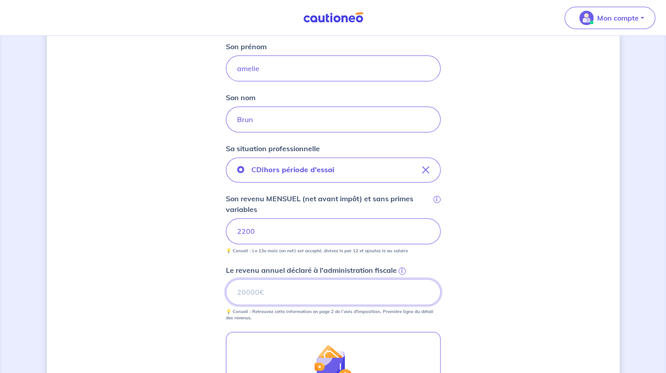
click at [352, 296] on input "Le revenu annuel déclaré à l'administration fiscale i" at bounding box center [333, 292] width 215 height 26
click at [360, 221] on input "2200" at bounding box center [333, 231] width 215 height 26
click at [308, 300] on input "Le revenu annuel déclaré à l'administration fiscale i" at bounding box center [333, 292] width 215 height 26
type input "26400"
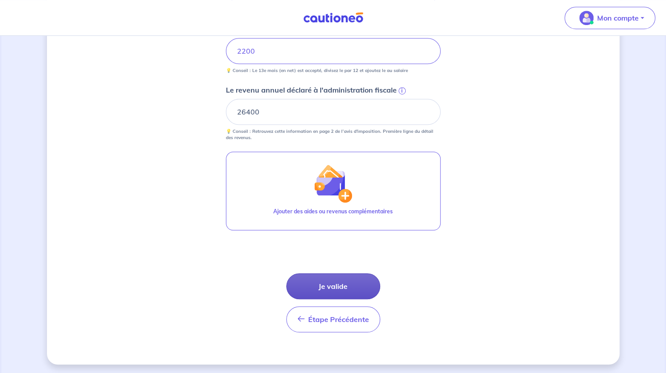
click at [340, 285] on button "Je valide" at bounding box center [333, 286] width 94 height 26
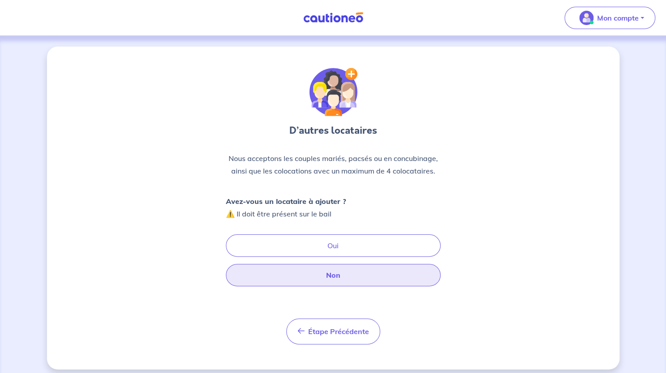
click at [332, 282] on button "Non" at bounding box center [333, 275] width 215 height 22
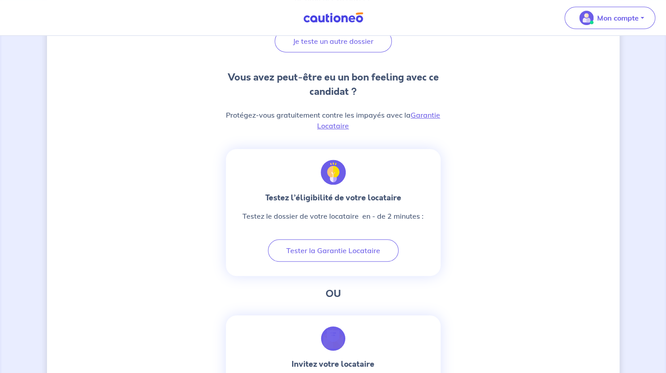
scroll to position [206, 0]
